Goal: Communication & Community: Answer question/provide support

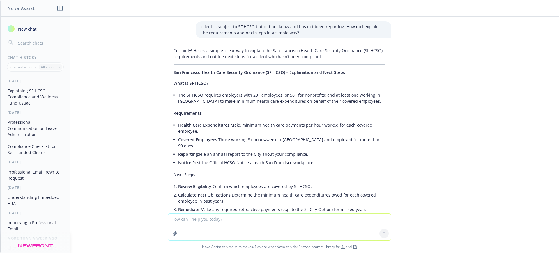
scroll to position [323, 0]
